Goal: Find contact information: Find contact information

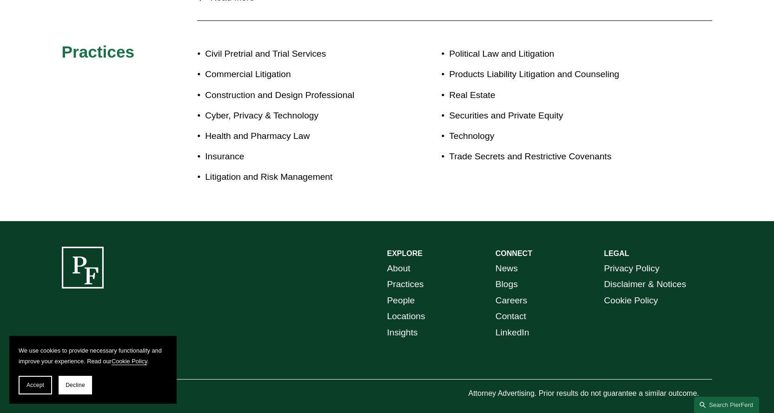
scroll to position [563, 0]
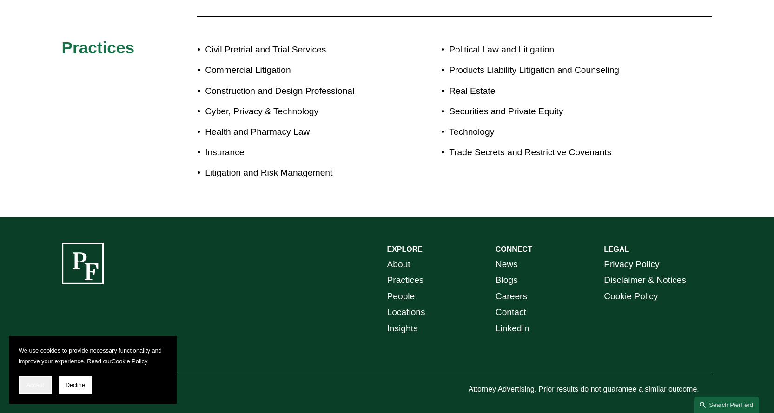
click at [26, 386] on button "Accept" at bounding box center [35, 385] width 33 height 19
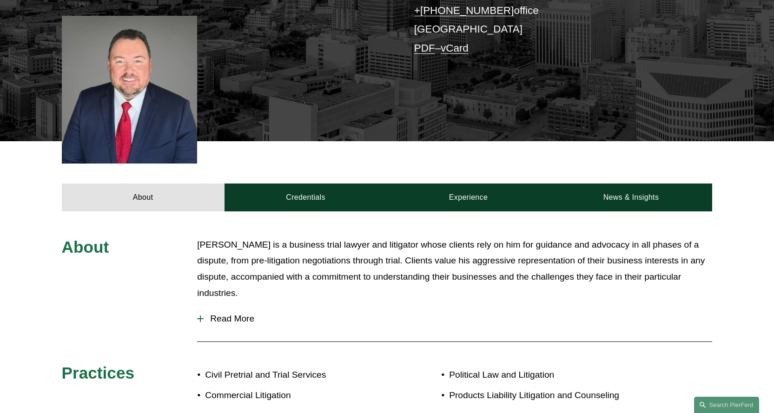
scroll to position [517, 0]
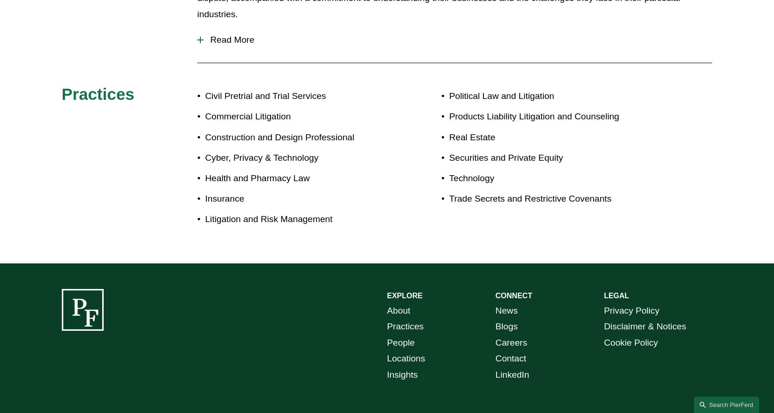
click at [506, 351] on link "Contact" at bounding box center [511, 359] width 31 height 16
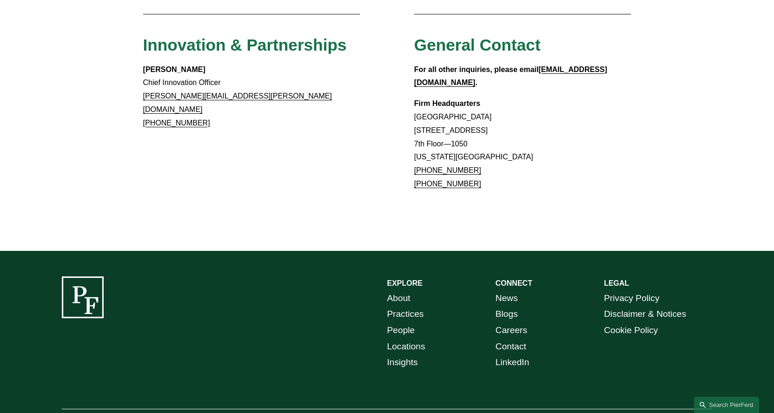
scroll to position [531, 0]
